Goal: Task Accomplishment & Management: Use online tool/utility

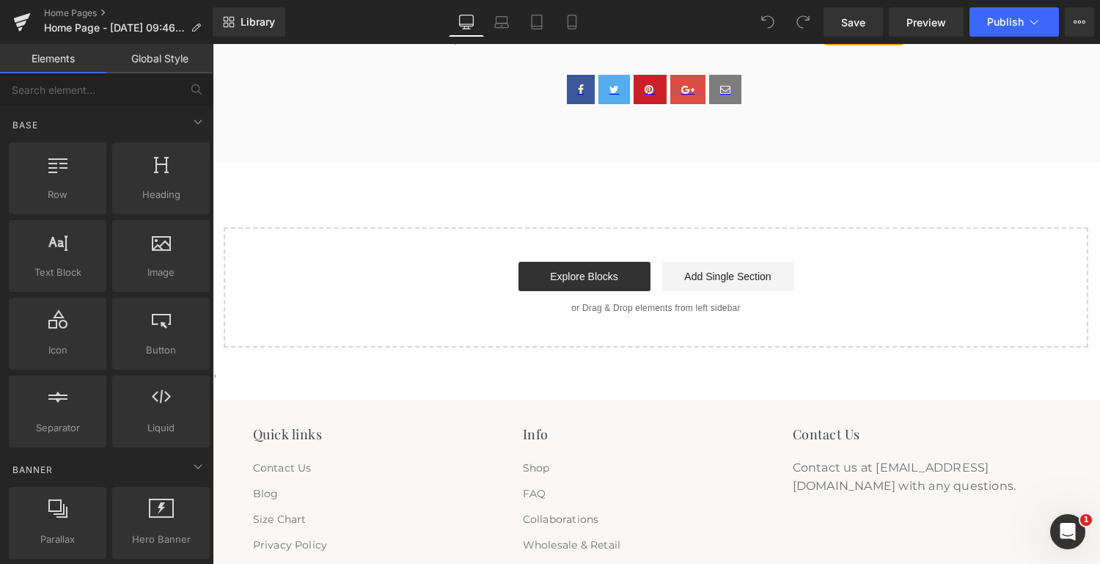
scroll to position [2909, 0]
click at [601, 279] on link "Explore Blocks" at bounding box center [584, 275] width 132 height 29
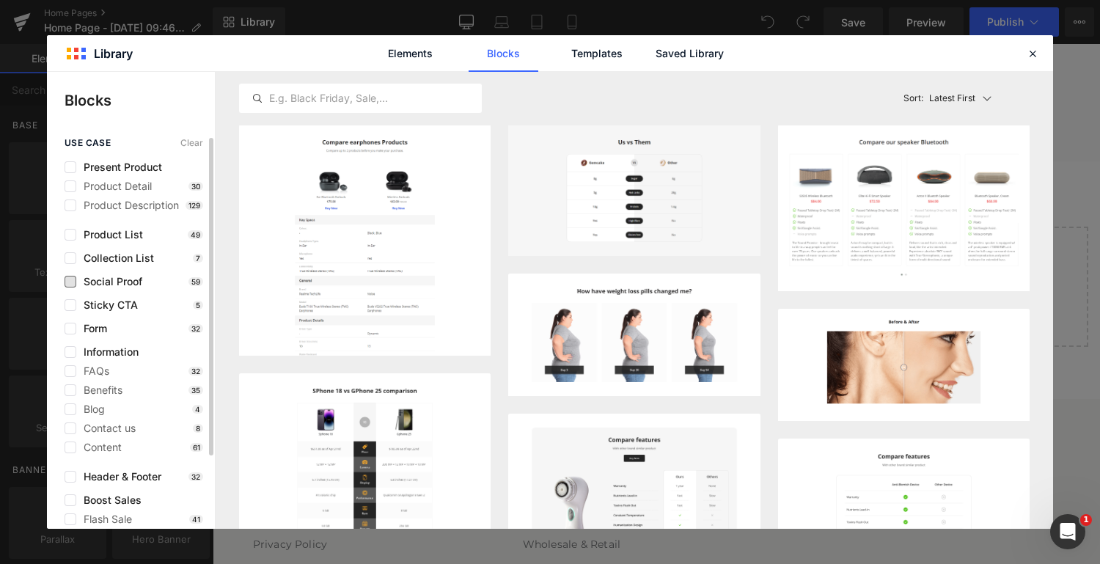
click at [120, 280] on span "Social Proof" at bounding box center [109, 282] width 66 height 12
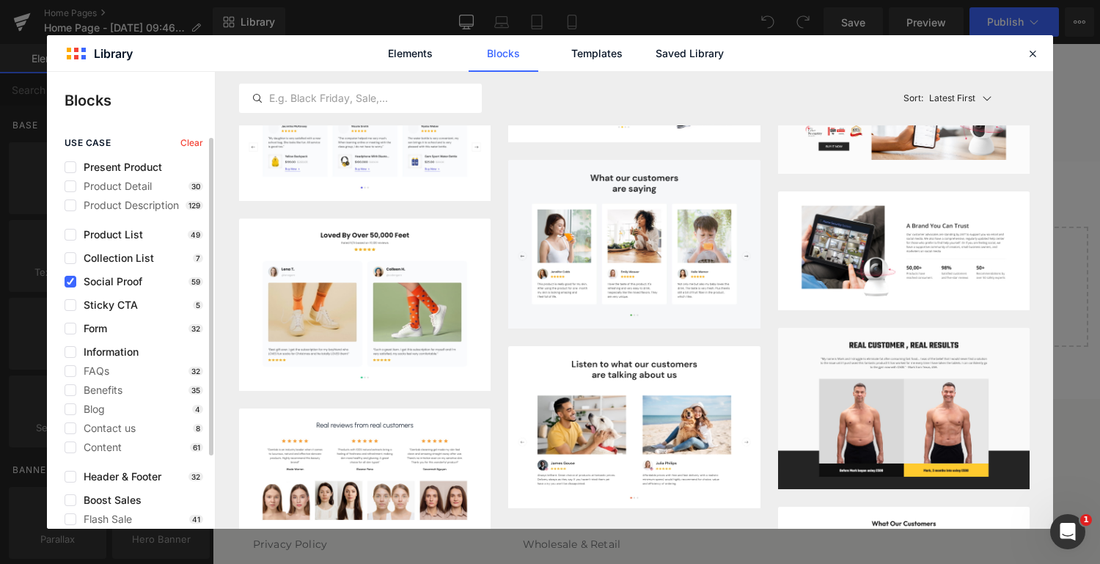
scroll to position [90, 0]
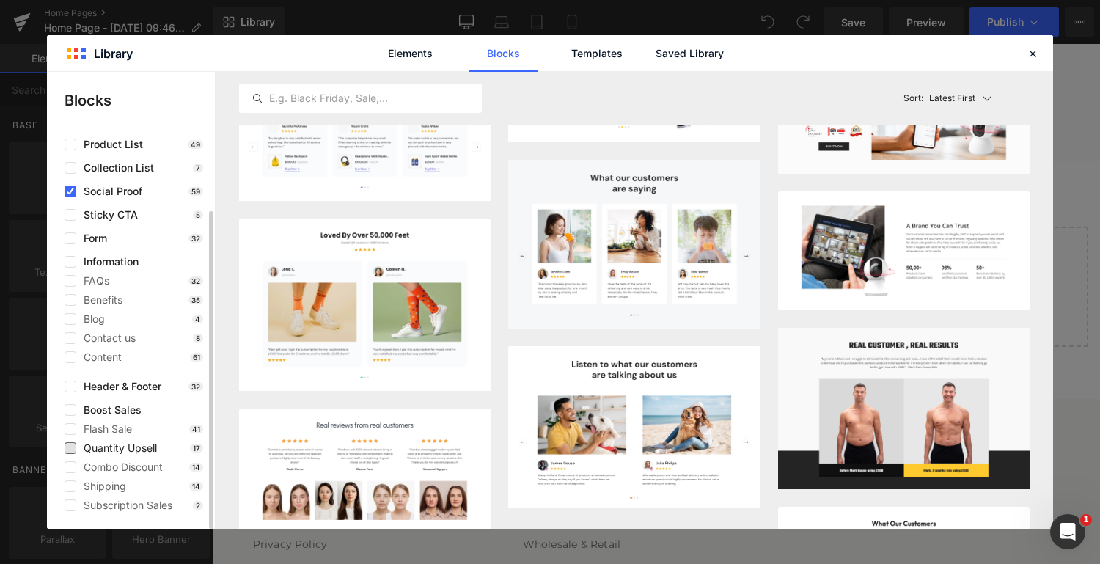
click at [131, 449] on span "Quantity Upsell" at bounding box center [116, 448] width 81 height 12
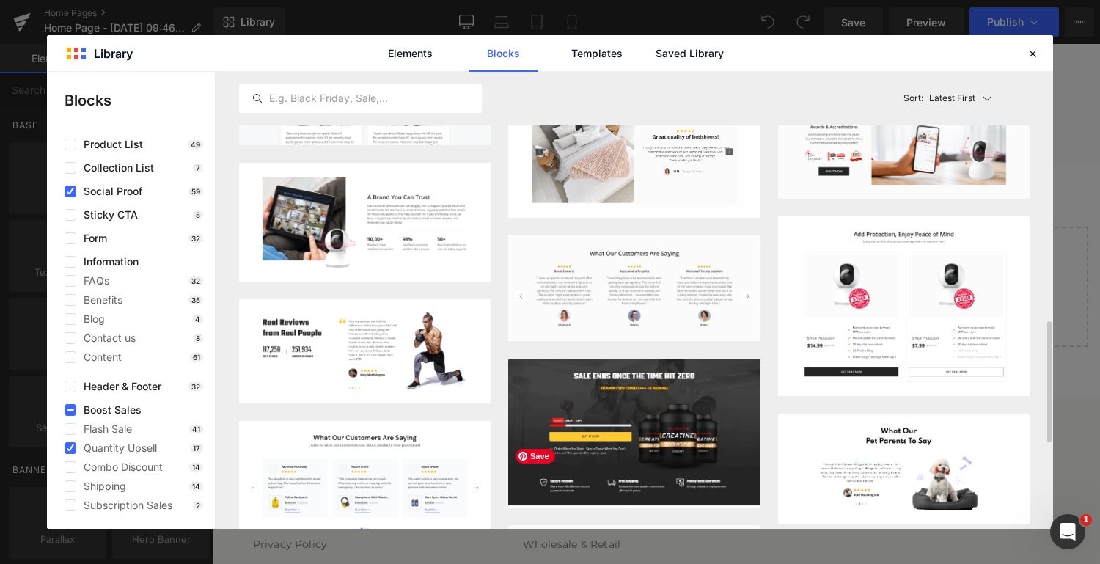
scroll to position [941, 0]
click at [1035, 54] on icon at bounding box center [1032, 53] width 13 height 13
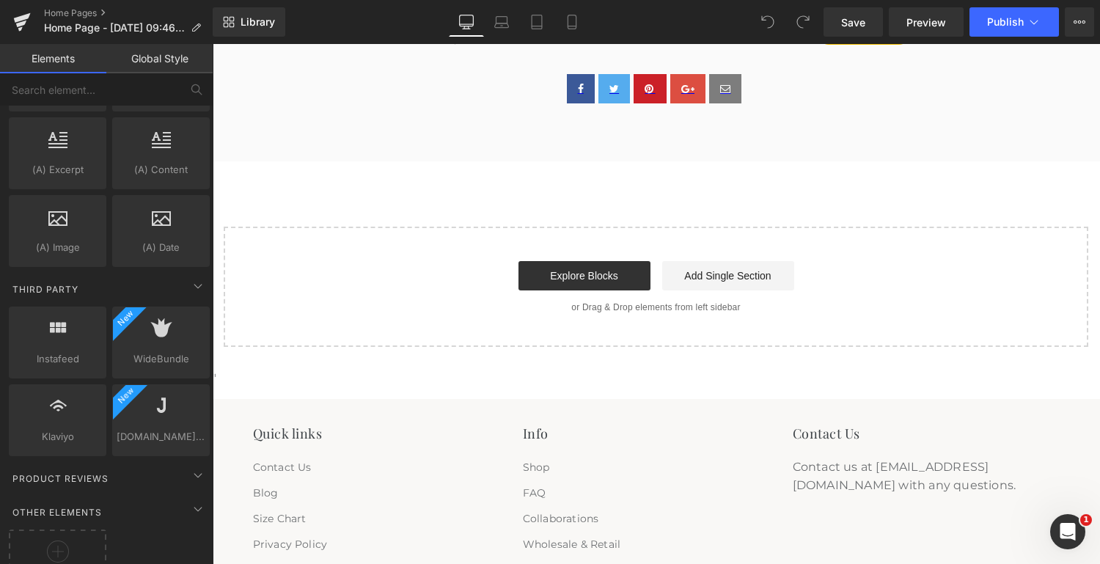
scroll to position [2828, 0]
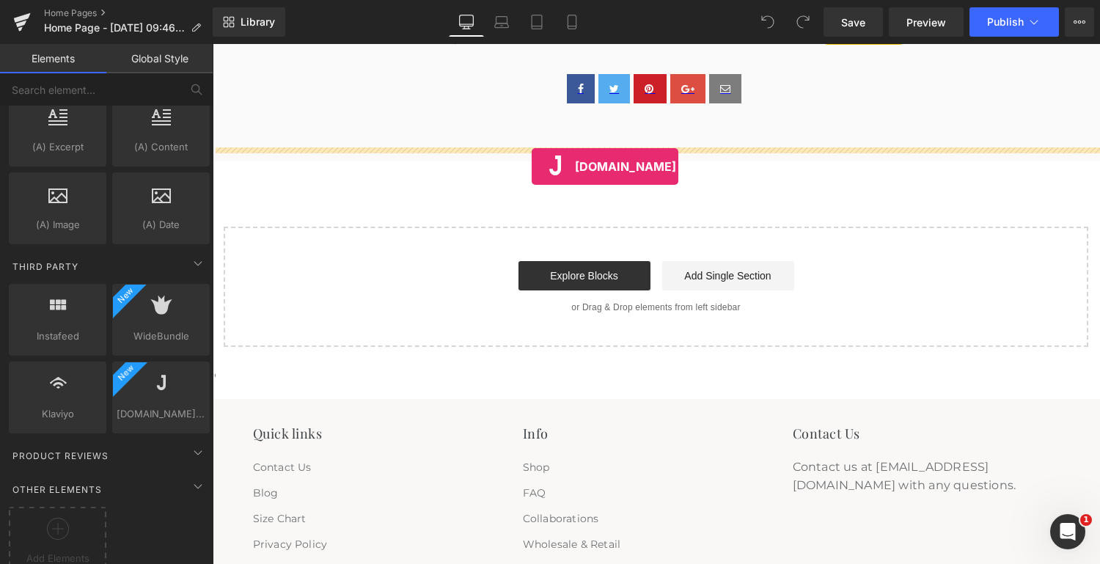
drag, startPoint x: 363, startPoint y: 424, endPoint x: 531, endPoint y: 167, distance: 306.7
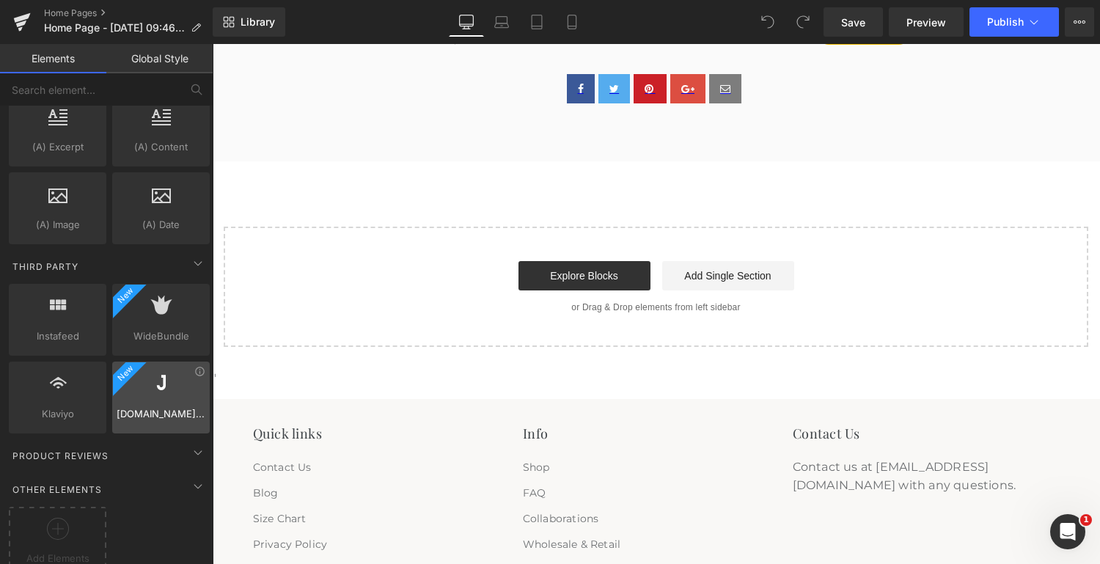
click at [161, 406] on span "[DOMAIN_NAME] Reviews" at bounding box center [161, 413] width 89 height 15
click at [194, 366] on icon at bounding box center [199, 371] width 11 height 11
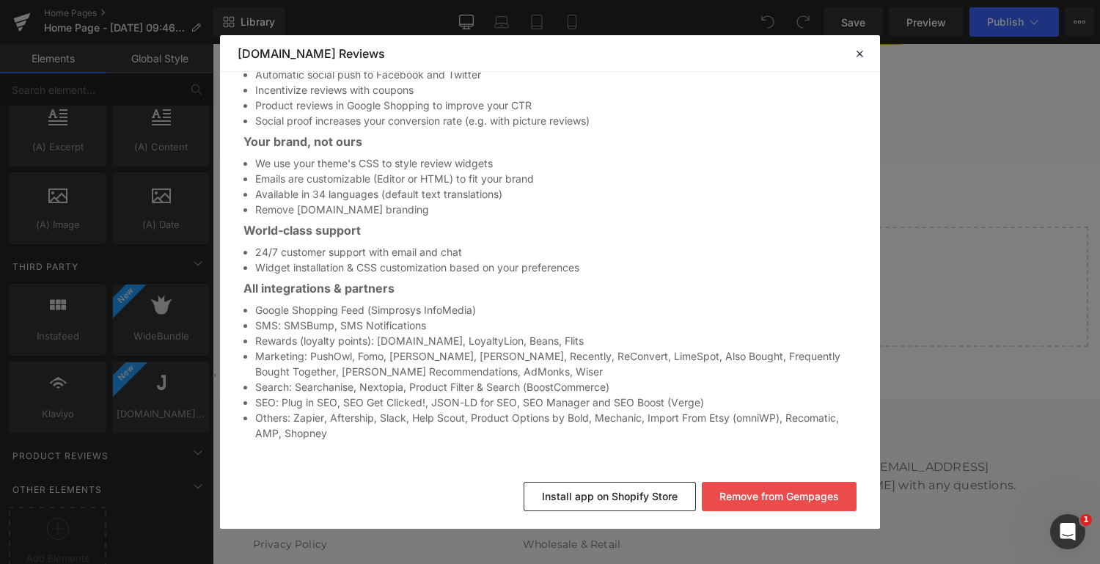
scroll to position [925, 0]
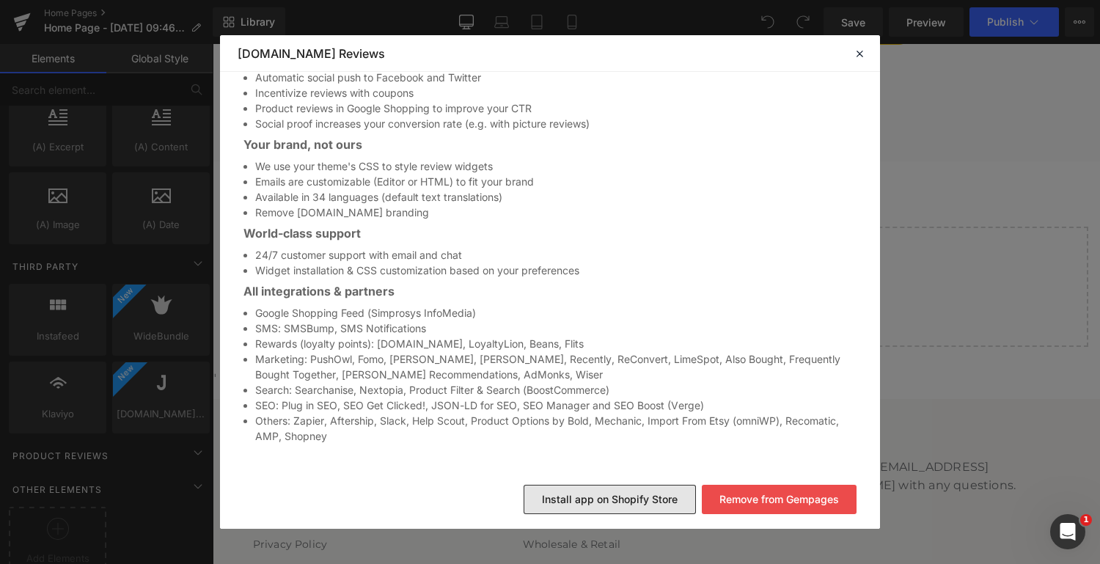
click at [601, 493] on button "Install app on Shopify Store" at bounding box center [610, 499] width 172 height 29
click at [518, 315] on li "Google Shopping Feed (Simprosys InfoMedia)" at bounding box center [555, 312] width 601 height 15
click at [597, 491] on button "Install app on Shopify Store" at bounding box center [610, 499] width 172 height 29
click at [593, 498] on div "Loading Product Data" at bounding box center [550, 506] width 106 height 16
click at [631, 507] on button "Install app on Shopify Store" at bounding box center [610, 499] width 172 height 29
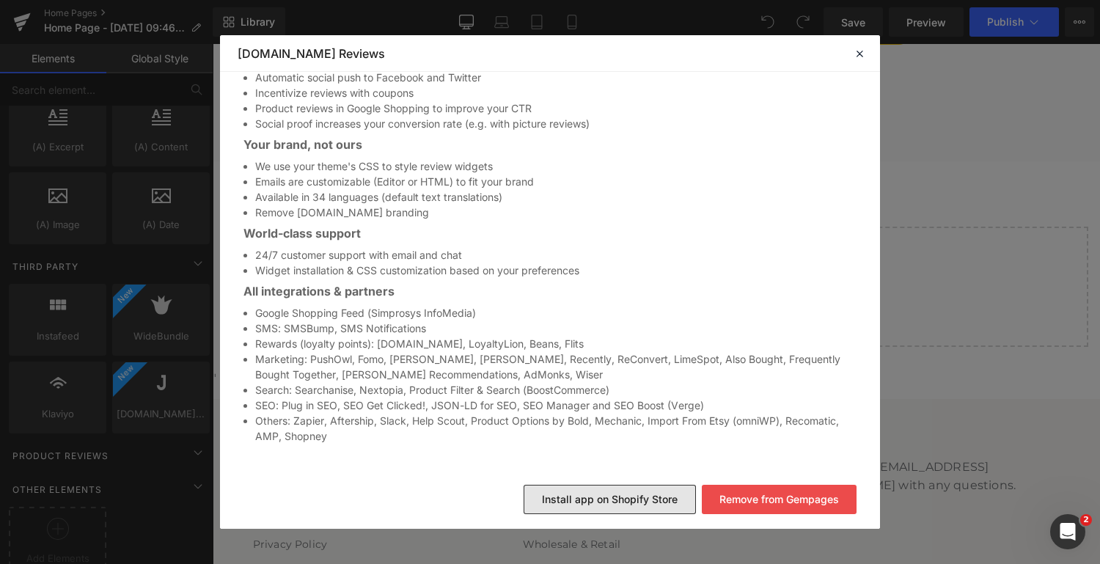
click at [634, 496] on button "Install app on Shopify Store" at bounding box center [610, 499] width 172 height 29
click at [769, 499] on button "Remove from Gempages" at bounding box center [779, 499] width 155 height 29
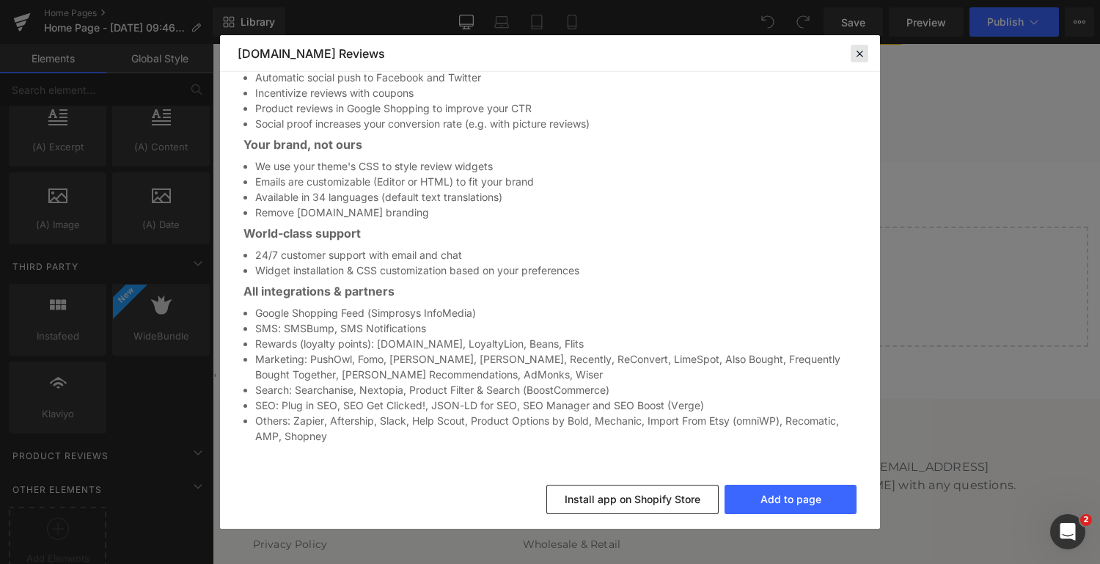
click at [853, 55] on icon at bounding box center [859, 53] width 13 height 13
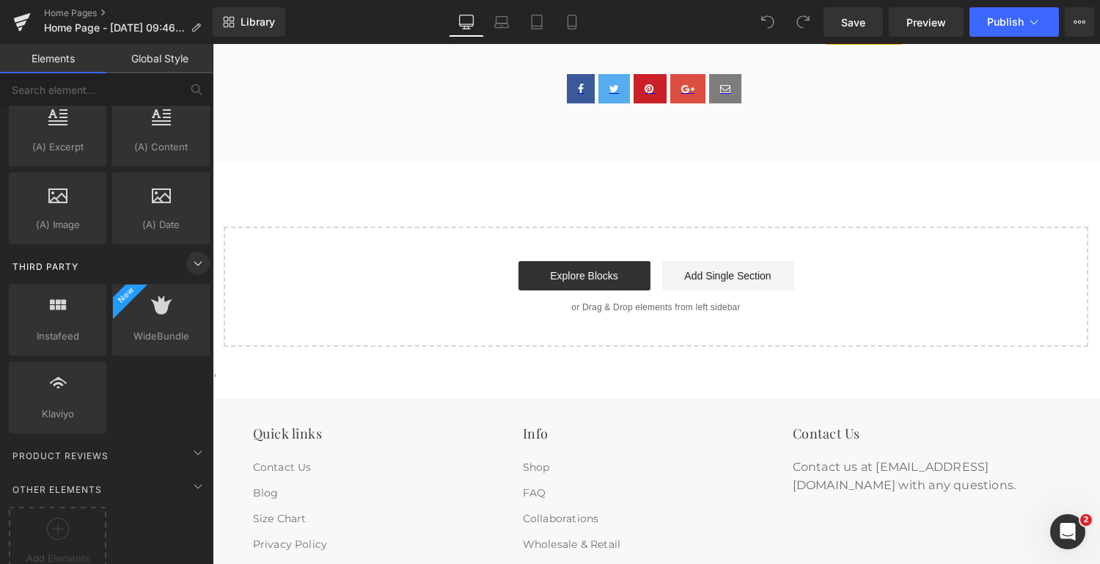
click at [189, 254] on icon at bounding box center [198, 263] width 18 height 18
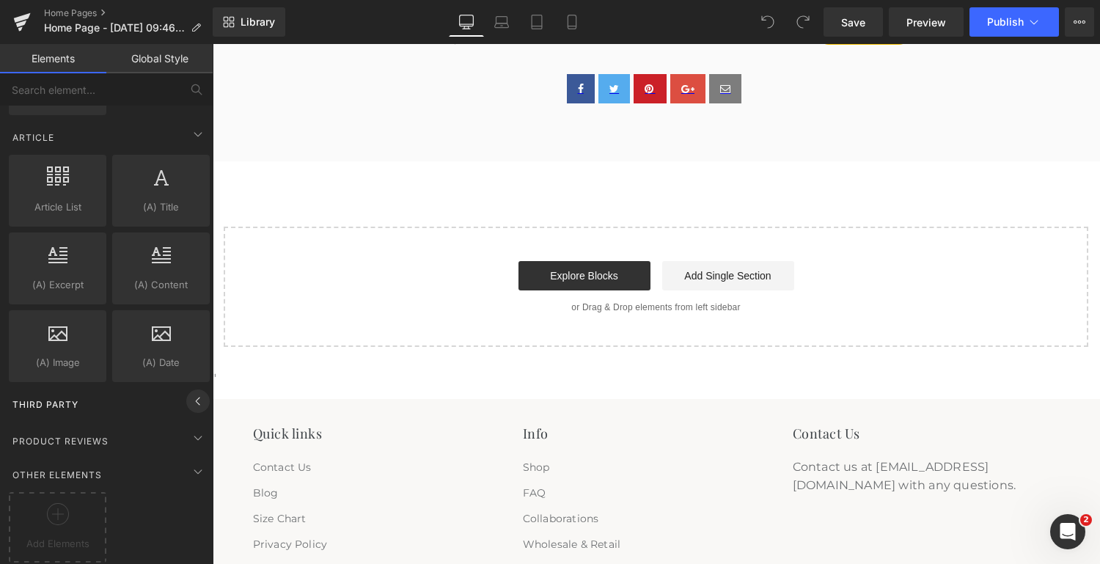
scroll to position [2674, 0]
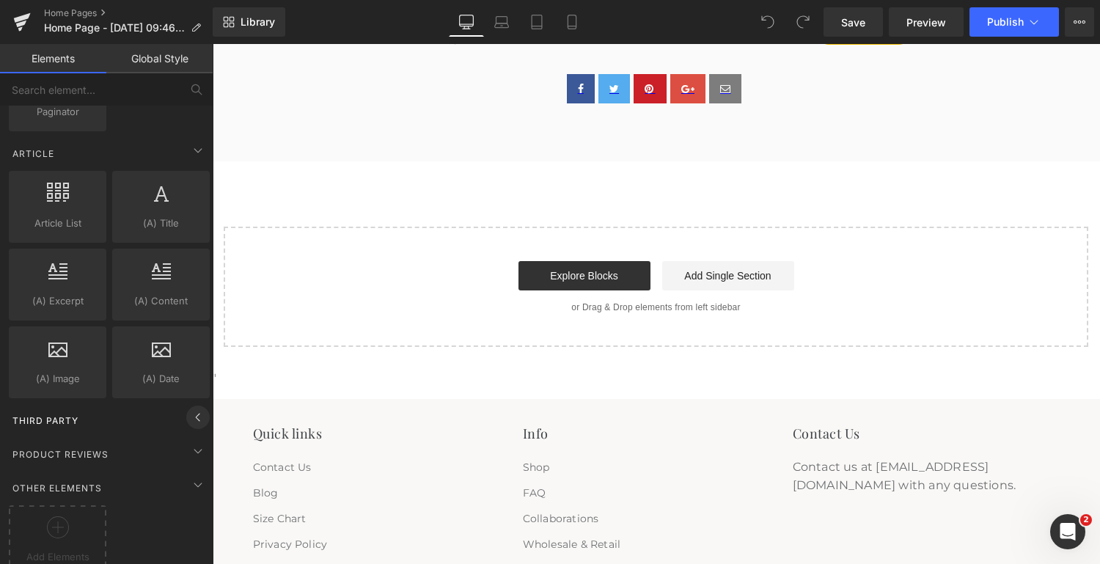
click at [189, 408] on icon at bounding box center [198, 417] width 18 height 18
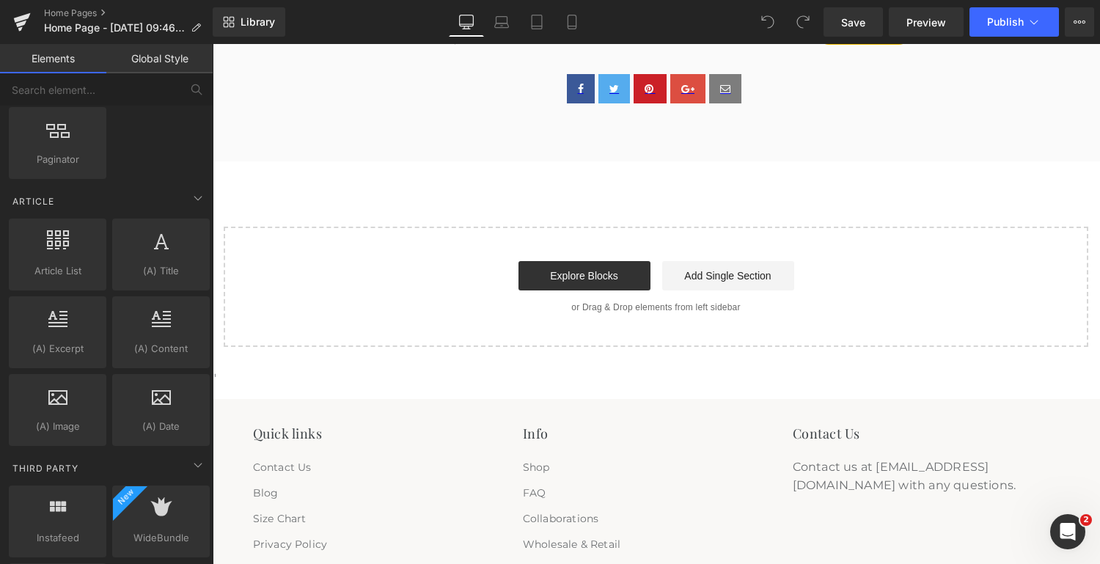
scroll to position [2828, 0]
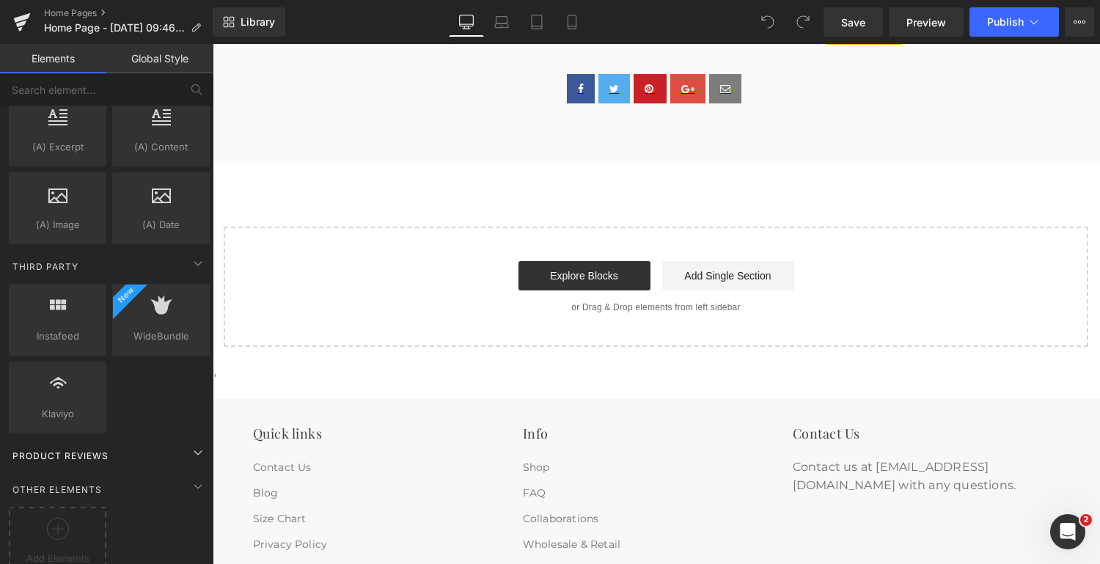
click at [102, 449] on span "Product Reviews" at bounding box center [60, 456] width 99 height 14
click at [189, 444] on icon at bounding box center [198, 453] width 18 height 18
click at [85, 449] on span "Product Reviews" at bounding box center [60, 456] width 99 height 14
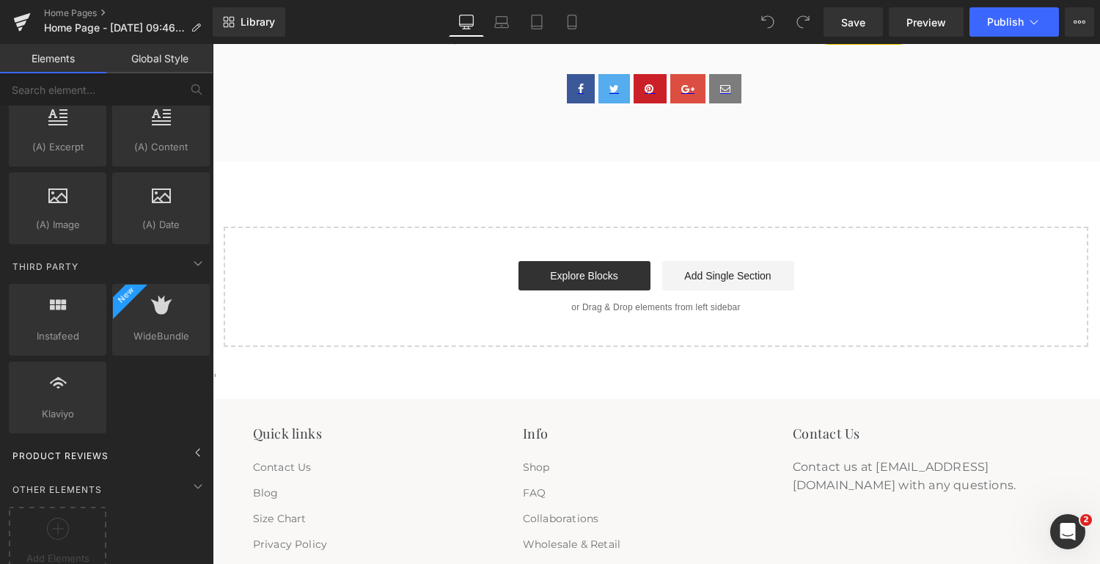
click at [85, 449] on span "Product Reviews" at bounding box center [60, 456] width 99 height 14
click at [189, 444] on icon at bounding box center [198, 453] width 18 height 18
